Goal: Task Accomplishment & Management: Manage account settings

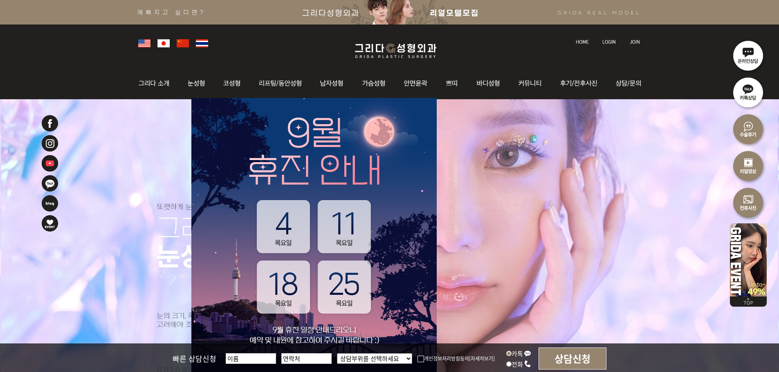
click at [609, 40] on img at bounding box center [608, 42] width 13 height 4
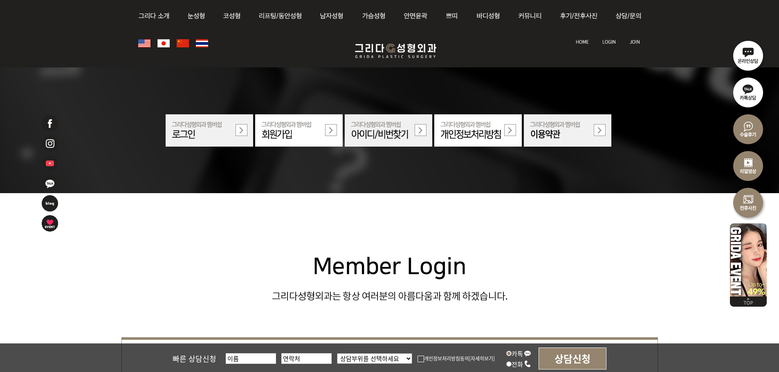
scroll to position [245, 0]
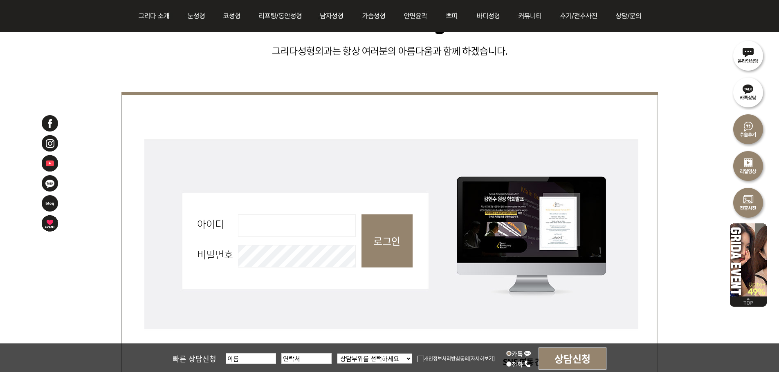
click at [335, 228] on input "아이디 필수" at bounding box center [297, 226] width 118 height 22
type input "admin"
click at [385, 241] on input "로그인" at bounding box center [386, 241] width 51 height 53
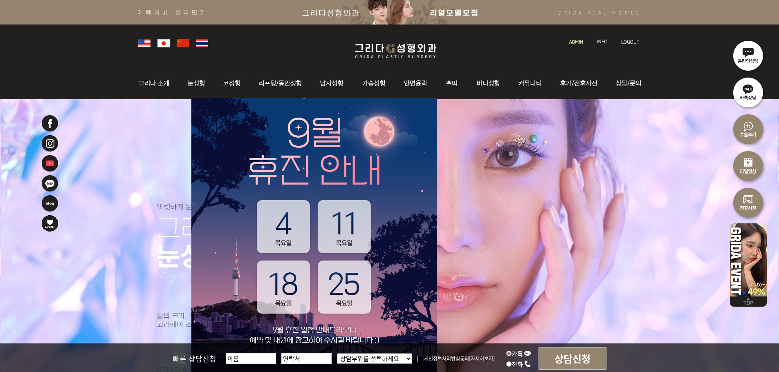
click at [574, 41] on img at bounding box center [576, 42] width 14 height 4
